Goal: Register for event/course

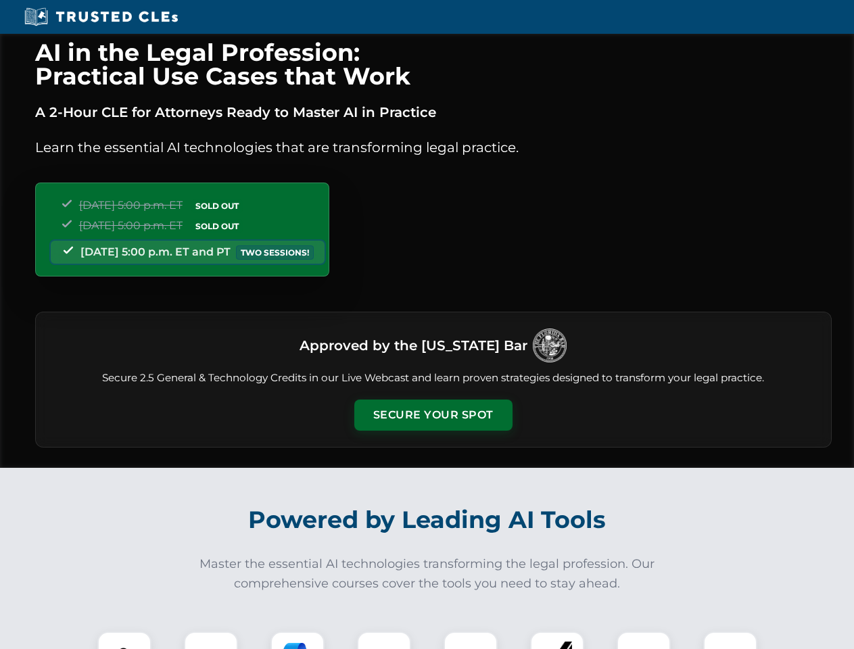
click at [433, 415] on button "Secure Your Spot" at bounding box center [433, 415] width 158 height 31
click at [124, 640] on img at bounding box center [124, 658] width 39 height 39
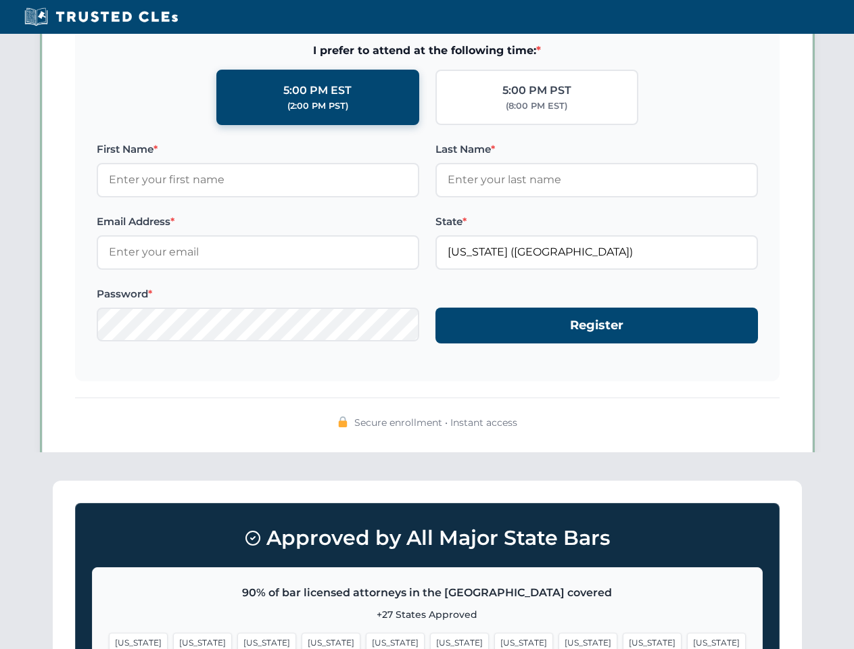
click at [494, 640] on span "[US_STATE]" at bounding box center [523, 643] width 59 height 20
click at [623, 640] on span "[US_STATE]" at bounding box center [652, 643] width 59 height 20
